Goal: Task Accomplishment & Management: Use online tool/utility

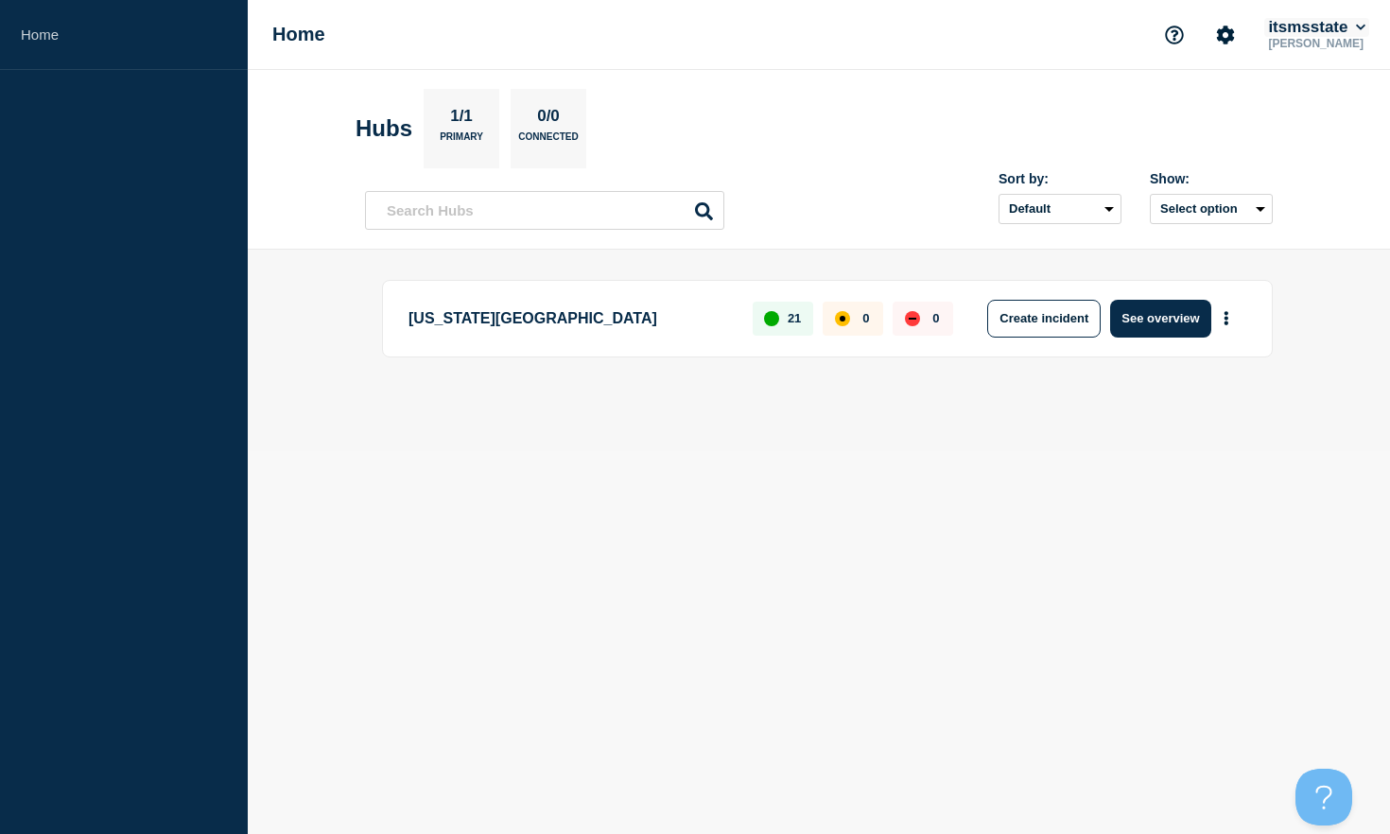
click at [1359, 26] on icon at bounding box center [1361, 27] width 10 height 11
click at [998, 449] on main "Mississippi State University 21 0 0 Create incident See overview" at bounding box center [819, 350] width 1142 height 201
click at [1028, 300] on button "Create incident" at bounding box center [1043, 319] width 113 height 38
click at [1362, 26] on icon at bounding box center [1360, 27] width 10 height 11
